Goal: Task Accomplishment & Management: Manage account settings

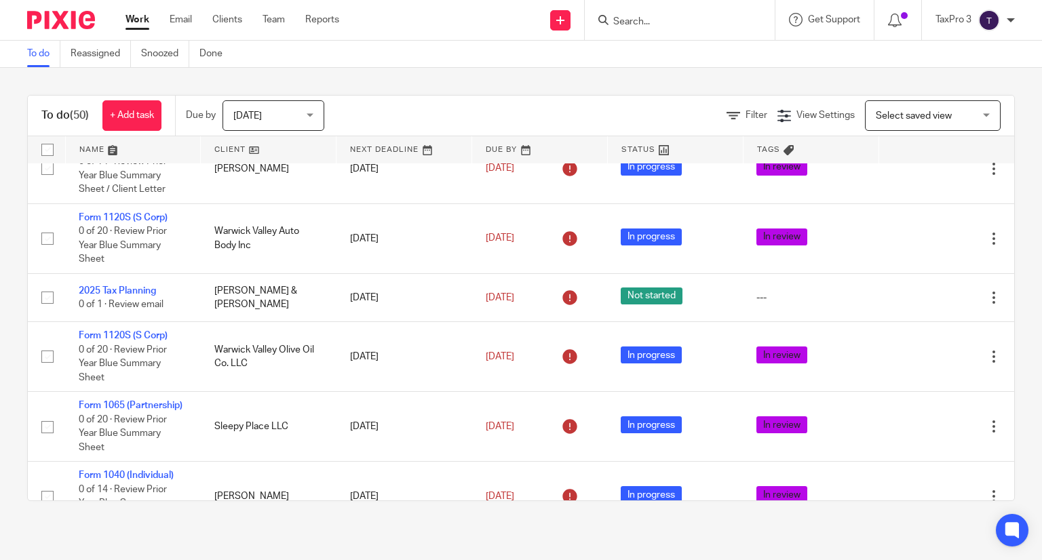
scroll to position [2103, 0]
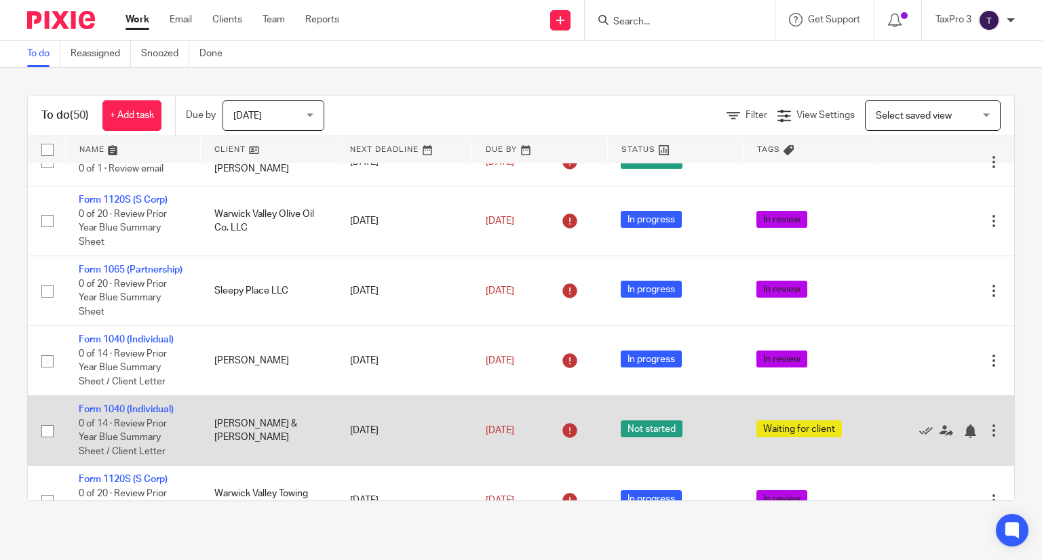
click at [147, 448] on td "Form 1040 (Individual) 0 of 14 · Review Prior Year Blue Summary Sheet / Client …" at bounding box center [133, 431] width 136 height 70
click at [144, 414] on link "Form 1040 (Individual)" at bounding box center [126, 409] width 95 height 9
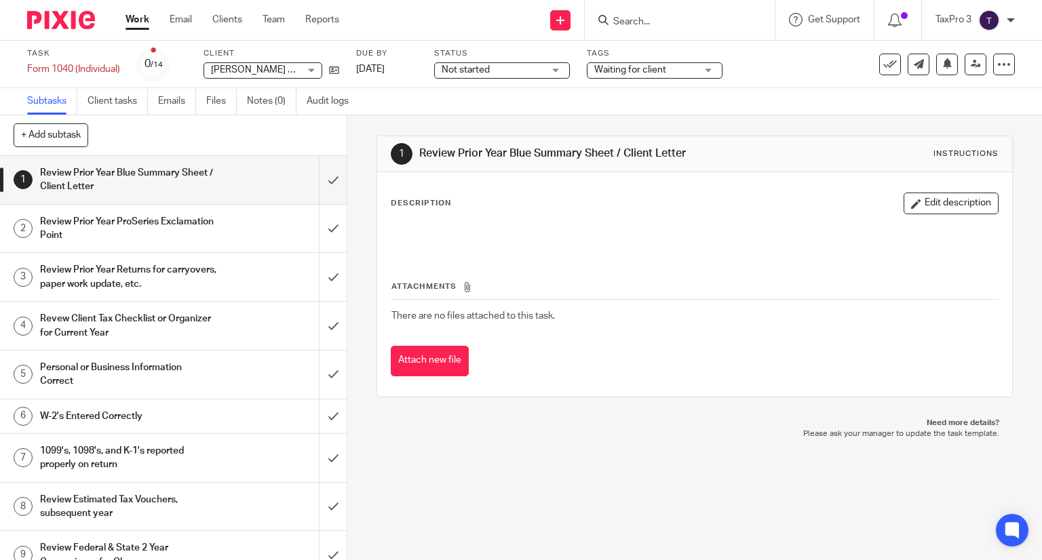
click at [484, 71] on span "Not started" at bounding box center [466, 69] width 48 height 9
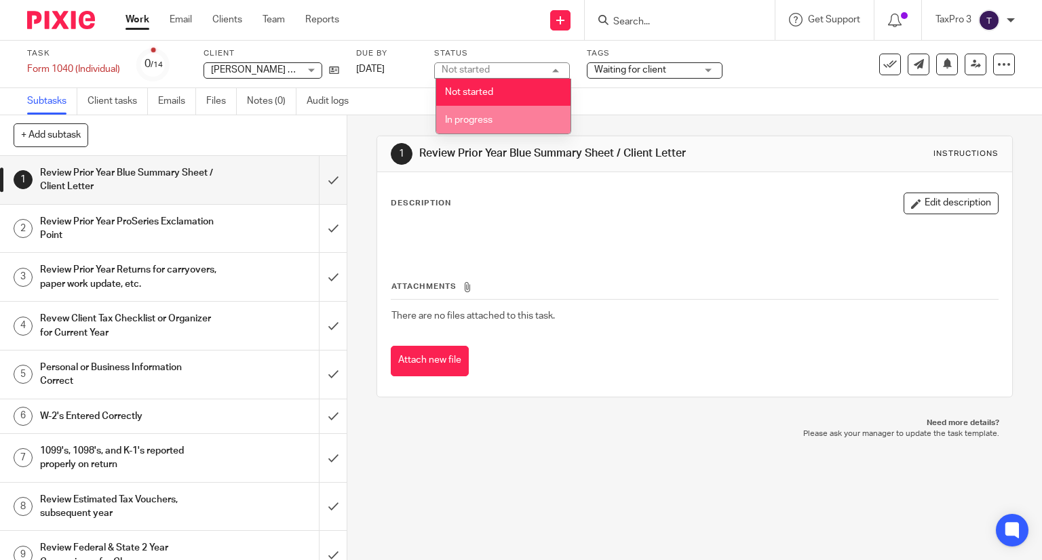
click at [473, 121] on span "In progress" at bounding box center [468, 119] width 47 height 9
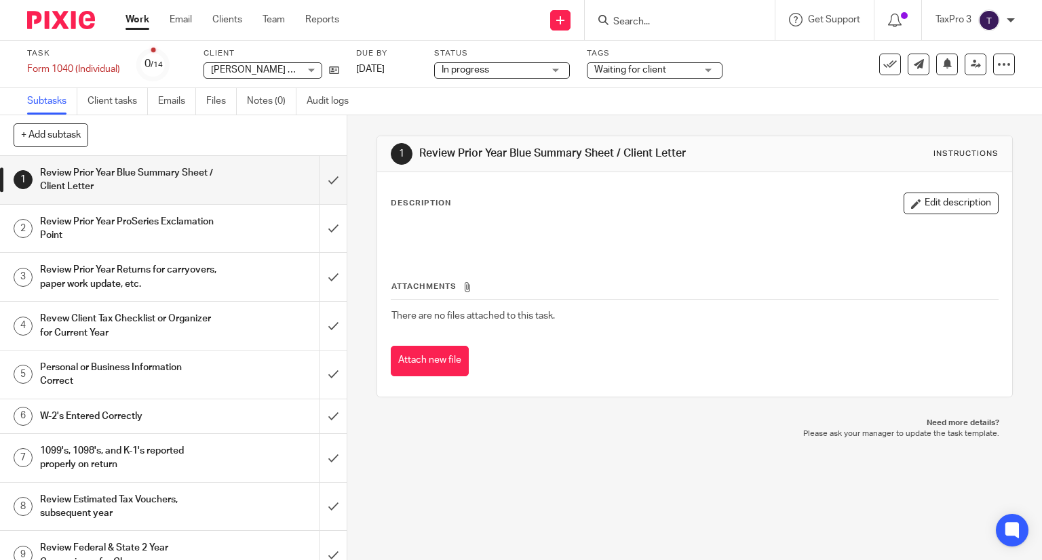
click at [655, 71] on span "Waiting for client" at bounding box center [630, 69] width 72 height 9
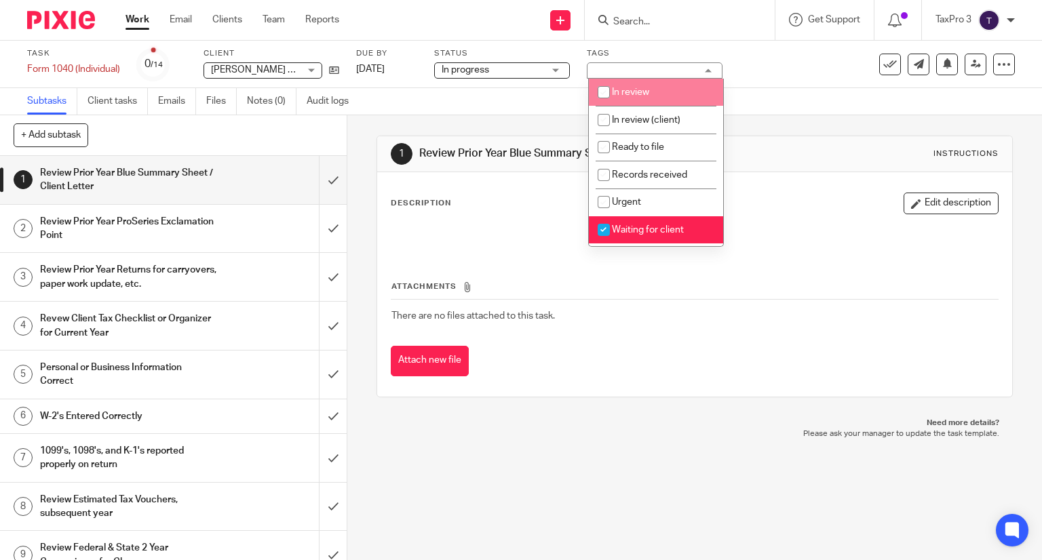
click at [630, 95] on span "In review" at bounding box center [630, 91] width 37 height 9
checkbox input "true"
click at [632, 227] on span "Waiting for client" at bounding box center [648, 229] width 72 height 9
checkbox input "false"
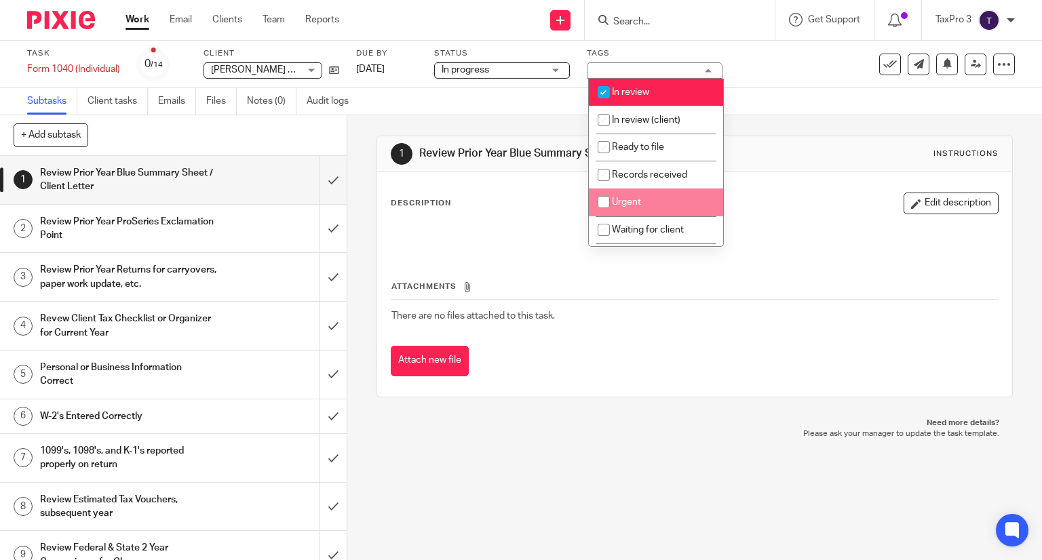
click at [39, 28] on img at bounding box center [61, 20] width 68 height 18
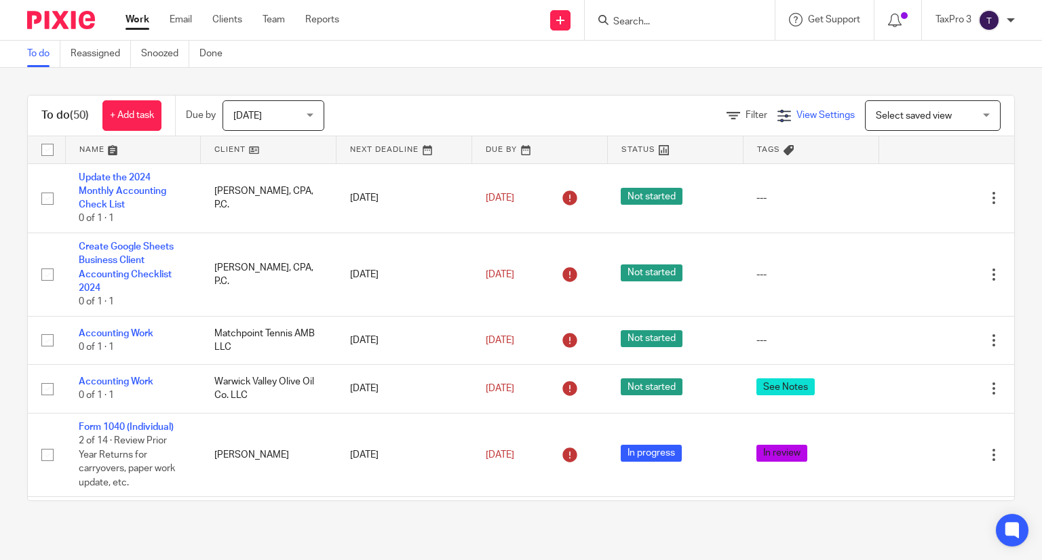
click at [796, 115] on span "View Settings" at bounding box center [825, 115] width 58 height 9
click at [745, 111] on span "Filter" at bounding box center [756, 115] width 22 height 9
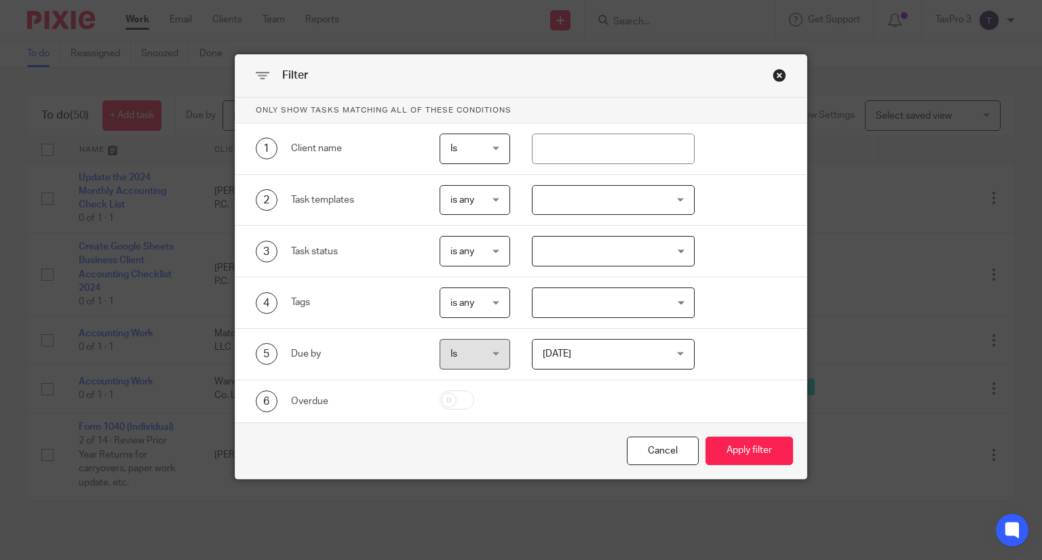
click at [774, 74] on div "Close this dialog window" at bounding box center [780, 76] width 14 height 14
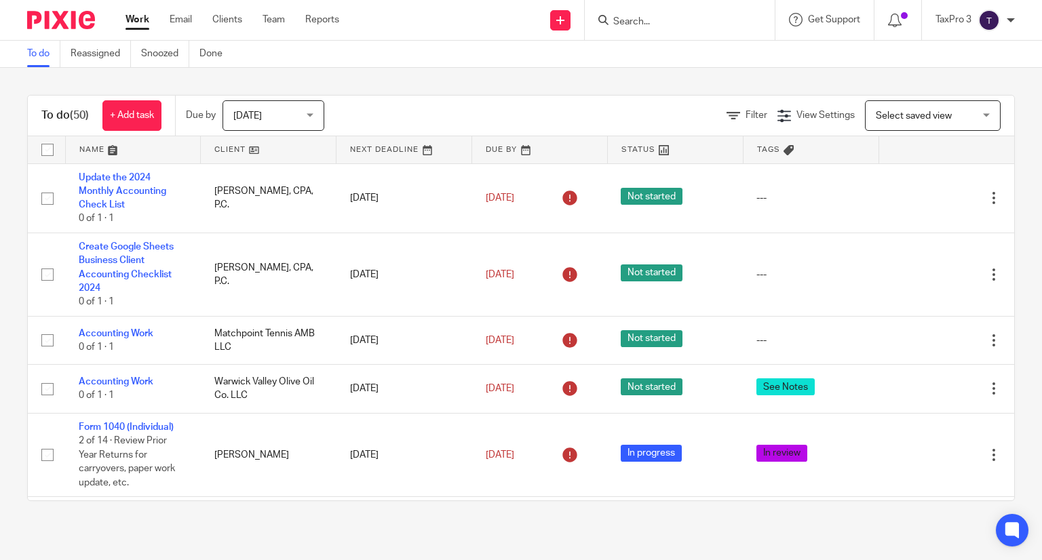
click at [727, 107] on div "Filter View Settings View Settings Manage saved views Select saved view Select …" at bounding box center [681, 115] width 666 height 31
click at [745, 116] on span "Filter" at bounding box center [756, 115] width 22 height 9
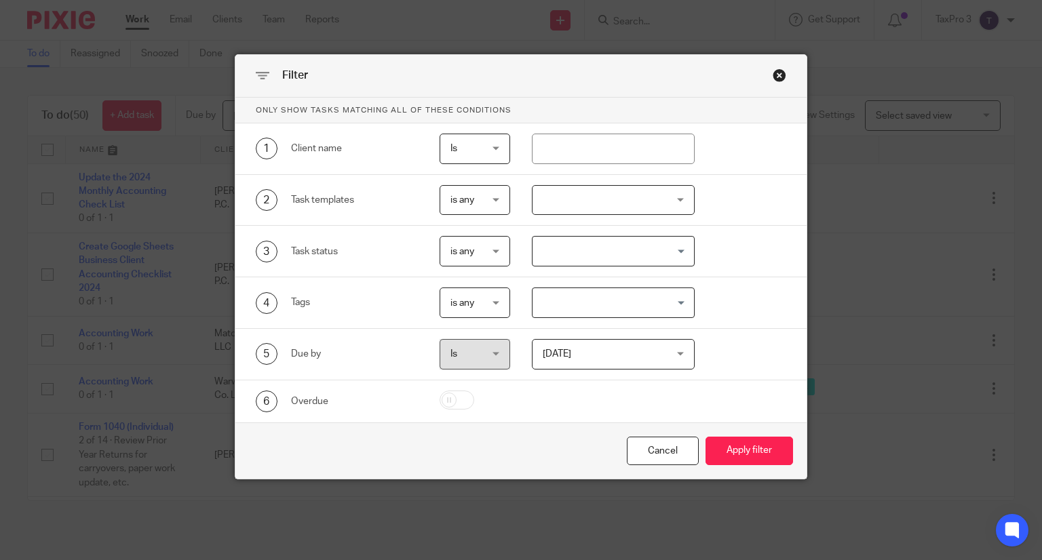
click at [469, 302] on span "is any" at bounding box center [473, 302] width 47 height 28
click at [469, 387] on span "is none" at bounding box center [459, 385] width 31 height 9
click at [599, 305] on input "Search for option" at bounding box center [610, 303] width 153 height 24
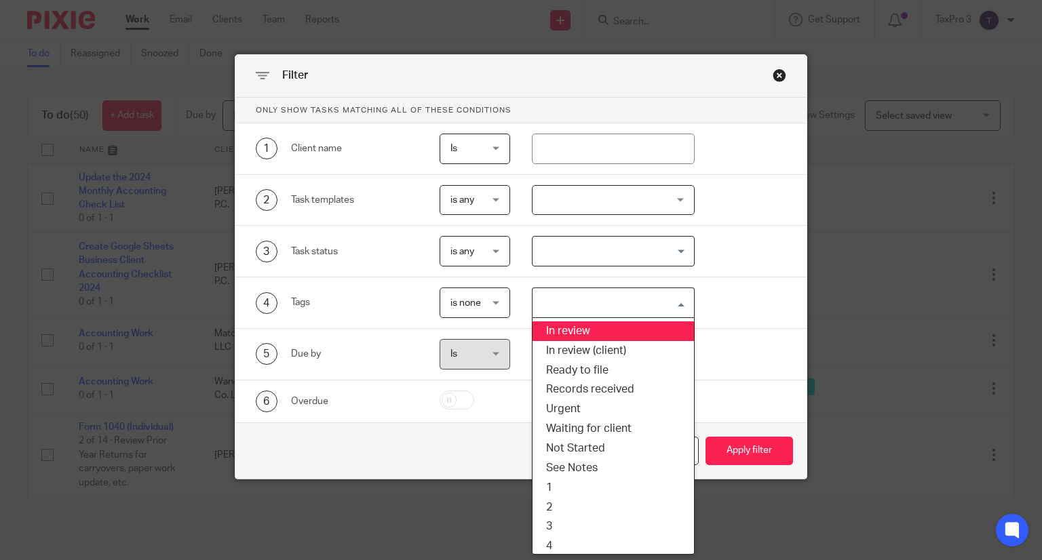
click at [585, 332] on li "In review" at bounding box center [612, 331] width 161 height 20
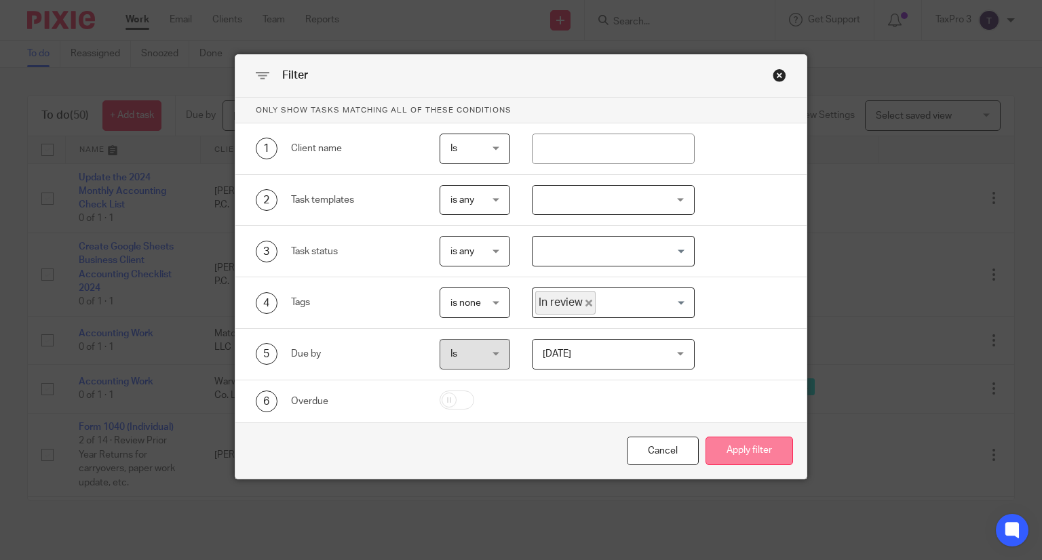
click at [749, 448] on button "Apply filter" at bounding box center [748, 451] width 87 height 29
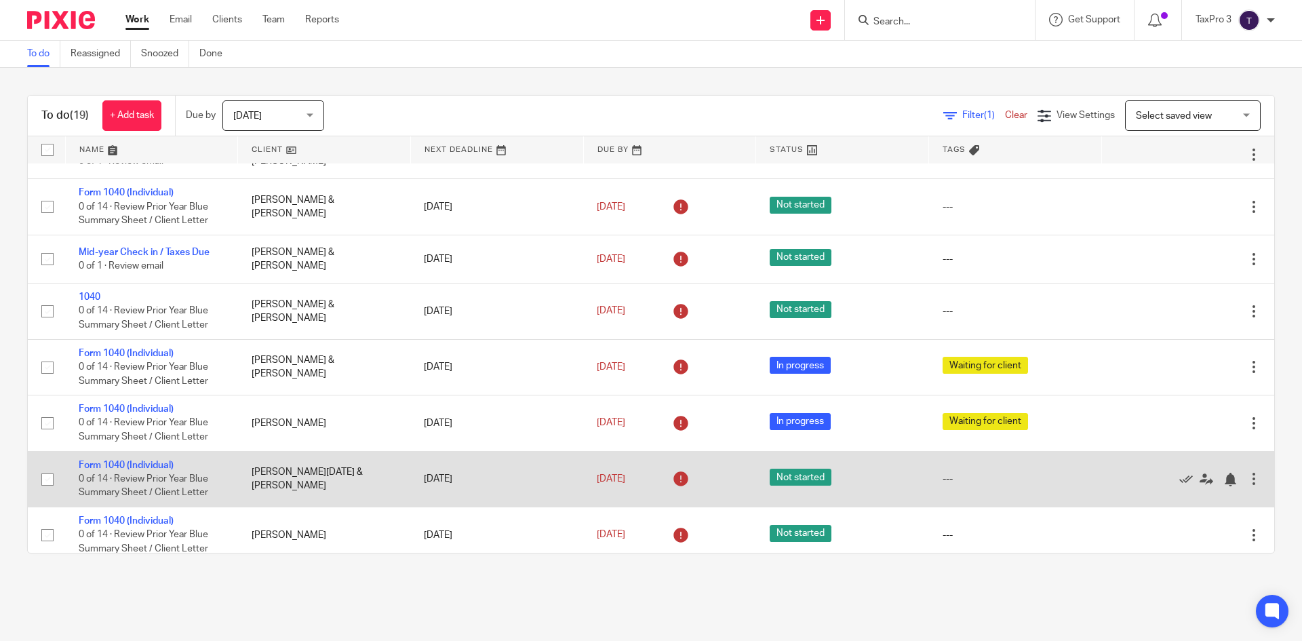
scroll to position [416, 0]
